Goal: Information Seeking & Learning: Learn about a topic

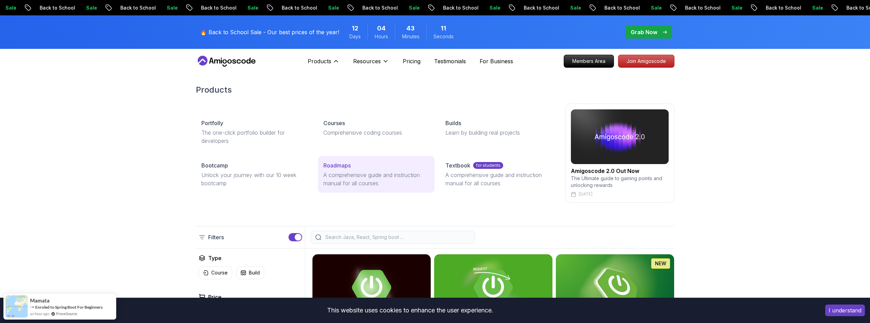
click at [370, 173] on p "A comprehensive guide and instruction manual for all courses" at bounding box center [376, 179] width 106 height 16
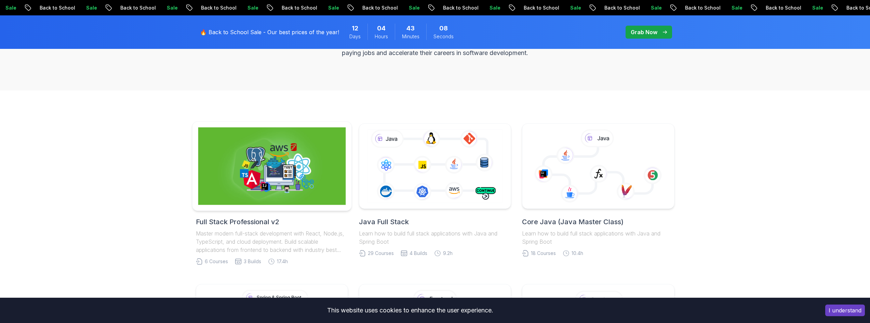
scroll to position [137, 0]
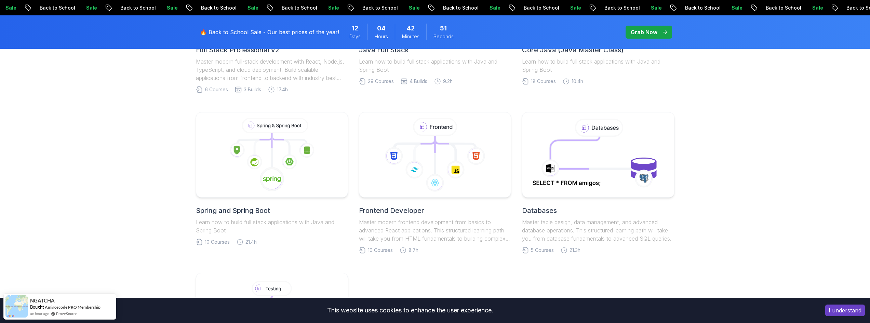
scroll to position [308, 0]
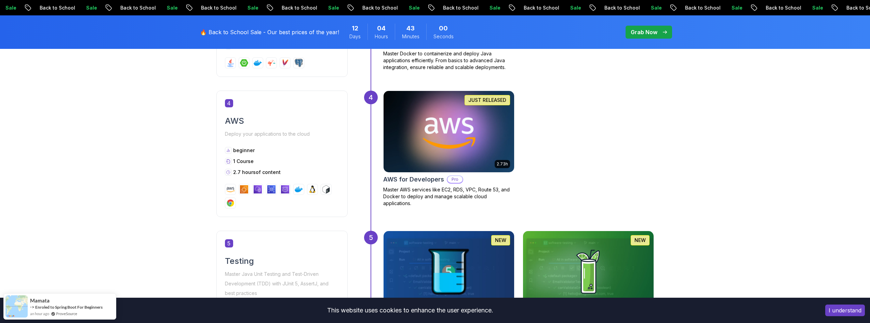
scroll to position [649, 0]
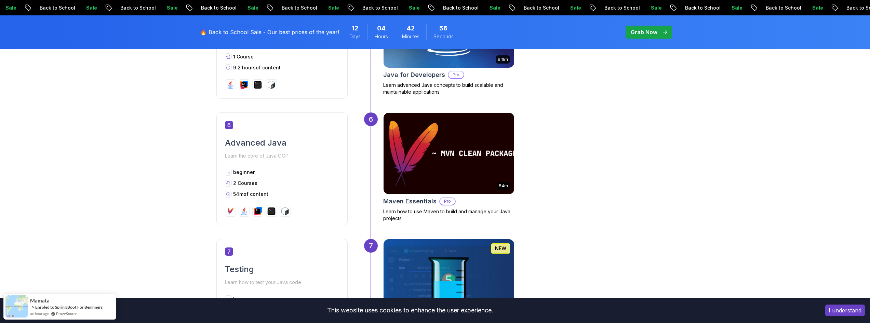
scroll to position [1093, 0]
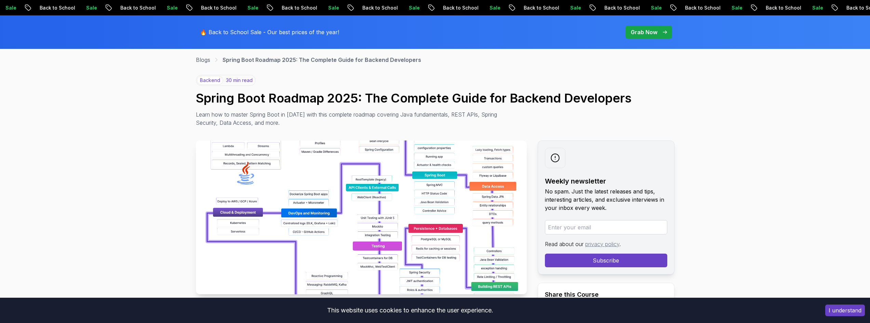
click at [391, 203] on img at bounding box center [361, 217] width 331 height 154
